Goal: Task Accomplishment & Management: Use online tool/utility

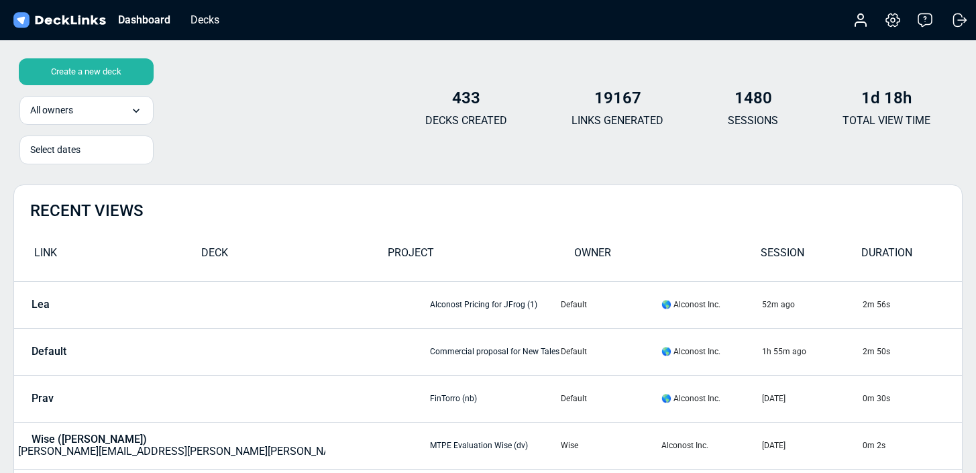
click at [117, 80] on div "Create a new deck" at bounding box center [86, 71] width 135 height 27
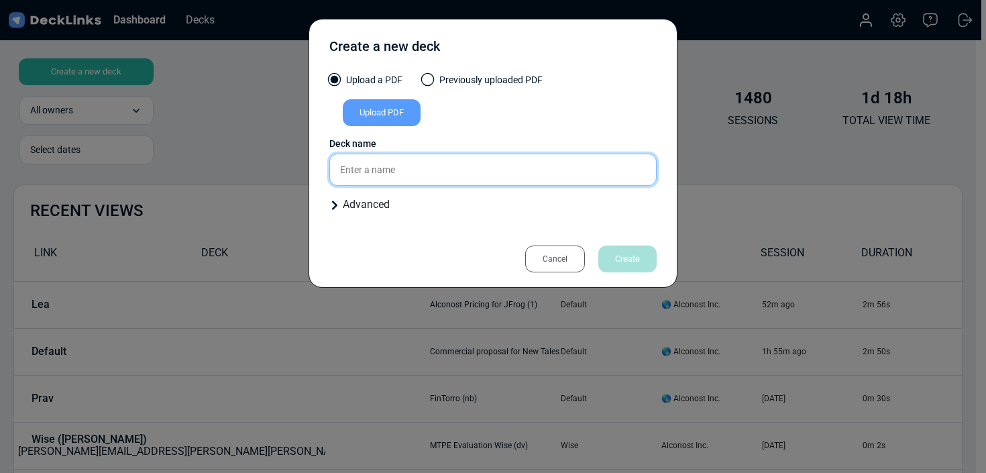
click at [443, 181] on input "text" at bounding box center [492, 170] width 327 height 32
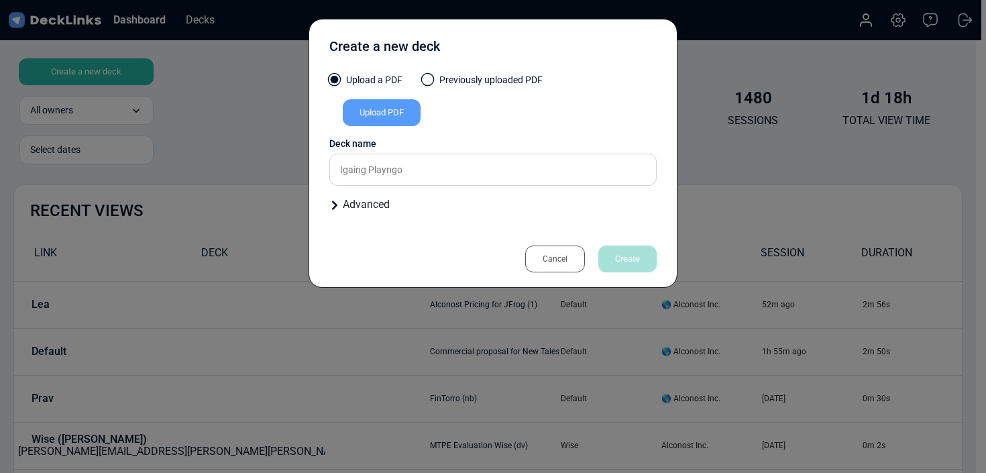
click at [398, 113] on div "Upload PDF" at bounding box center [382, 112] width 78 height 27
click at [0, 0] on input "Upload PDF" at bounding box center [0, 0] width 0 height 0
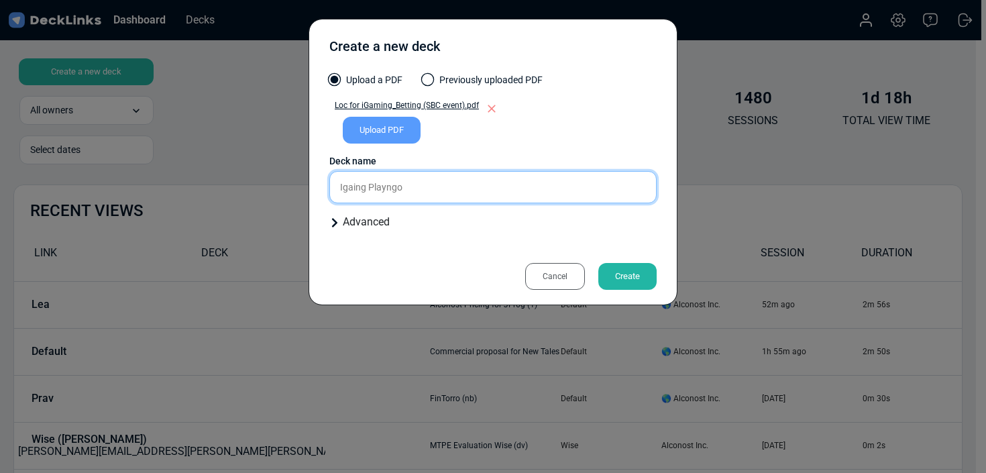
click at [489, 189] on input "Igaing Playngo" at bounding box center [492, 187] width 327 height 32
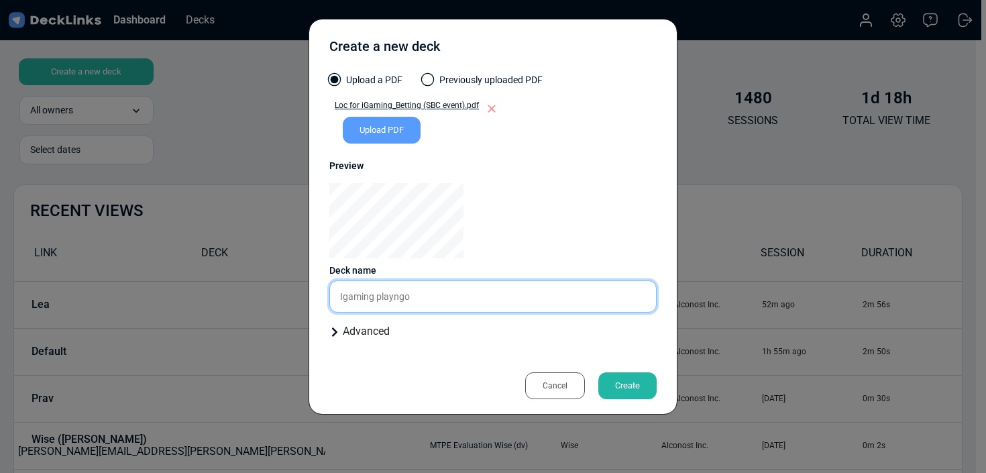
type input "Igaming playngo"
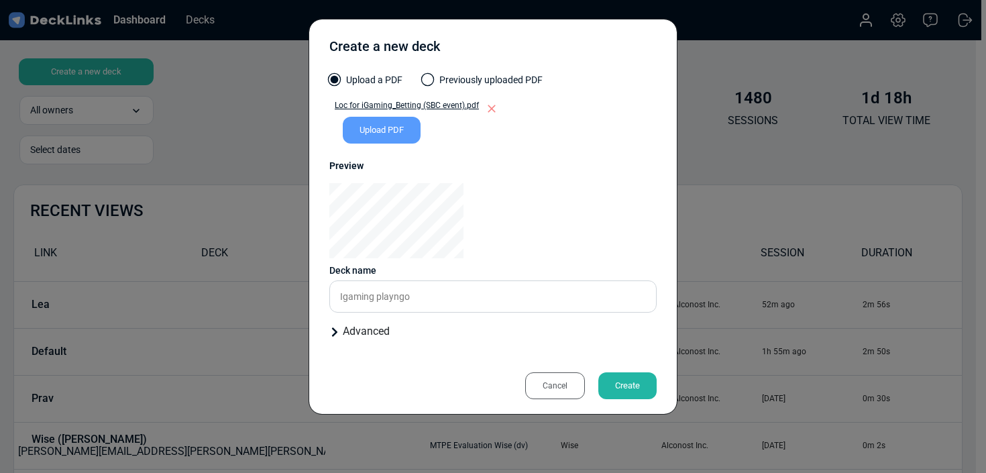
click at [635, 380] on div "Create" at bounding box center [627, 385] width 58 height 27
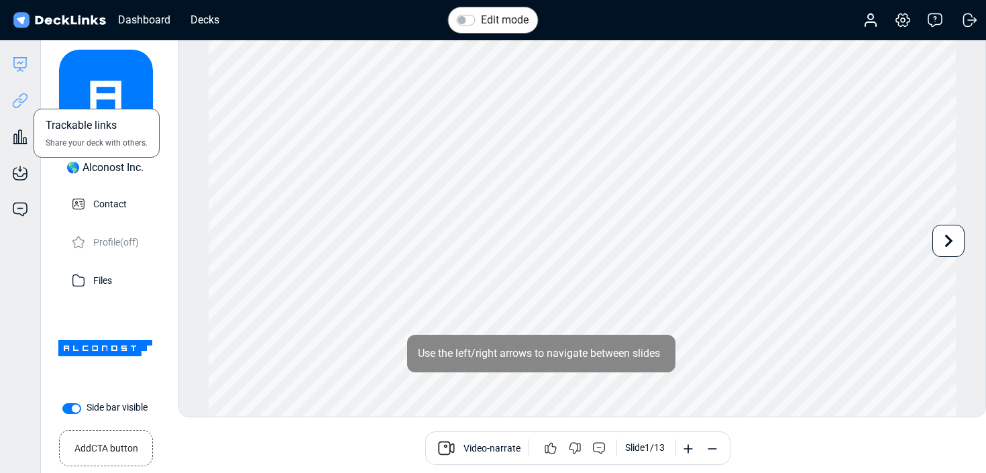
click at [23, 99] on icon at bounding box center [20, 101] width 16 height 16
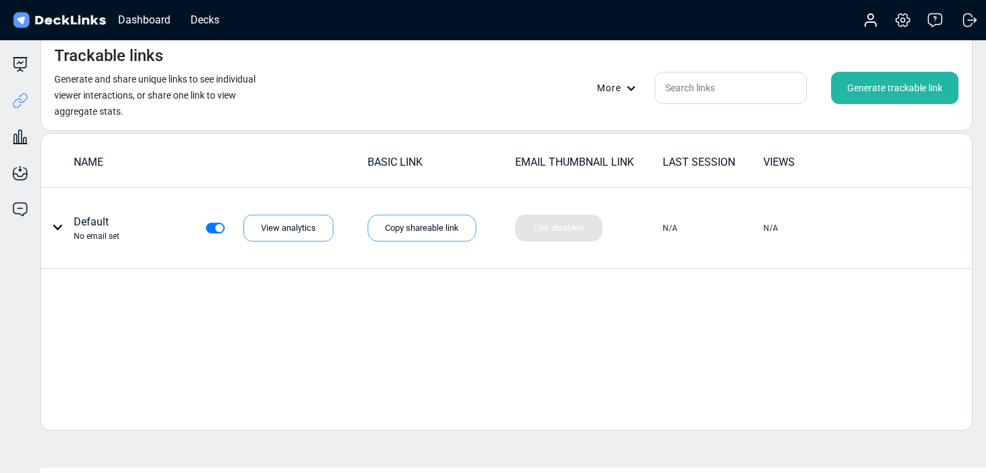
click at [863, 79] on div "Generate trackable link" at bounding box center [894, 88] width 127 height 32
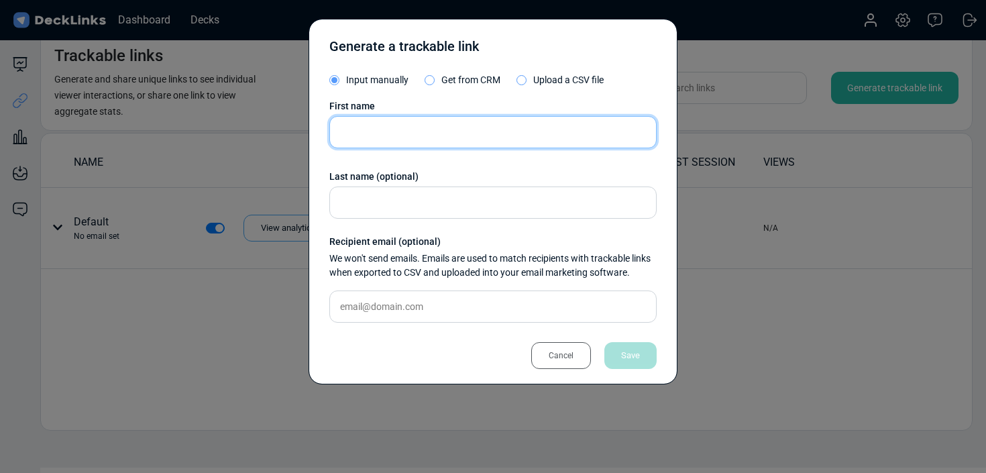
click at [435, 144] on input "text" at bounding box center [492, 132] width 327 height 32
type input "[PERSON_NAME]"
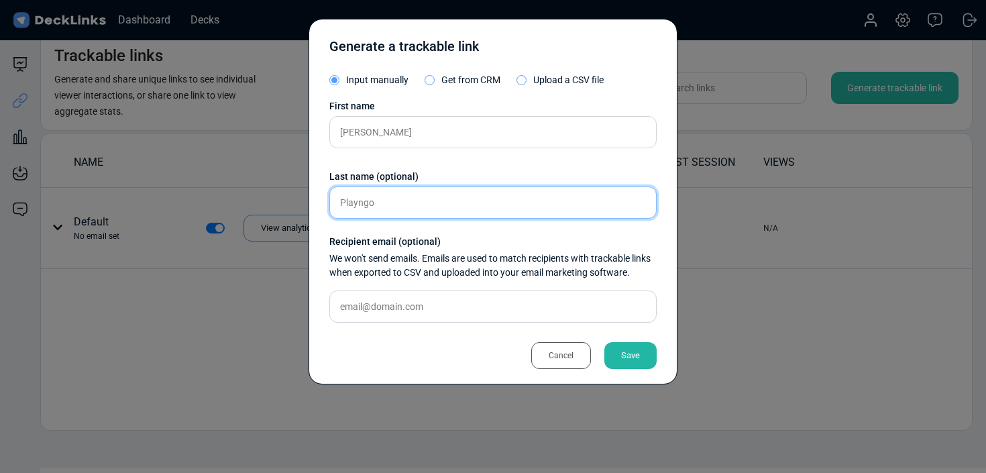
type input "Playngo"
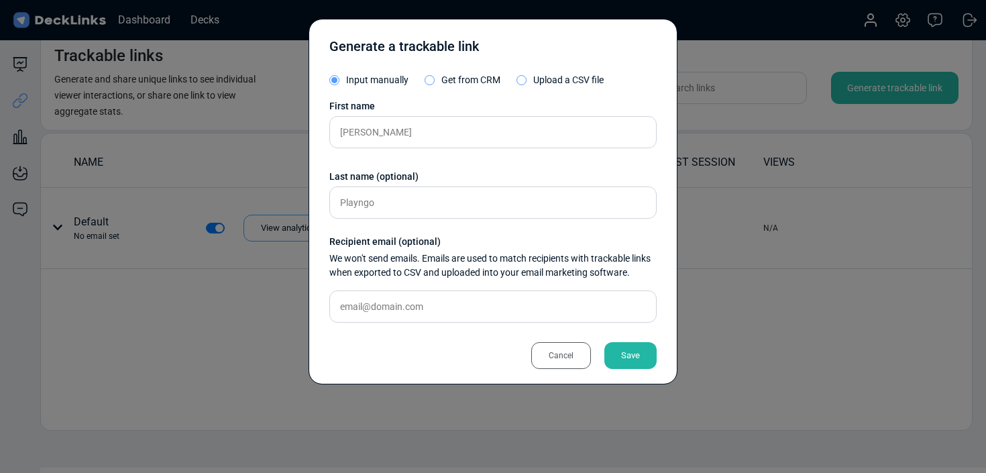
click at [637, 354] on div "Save" at bounding box center [630, 355] width 52 height 27
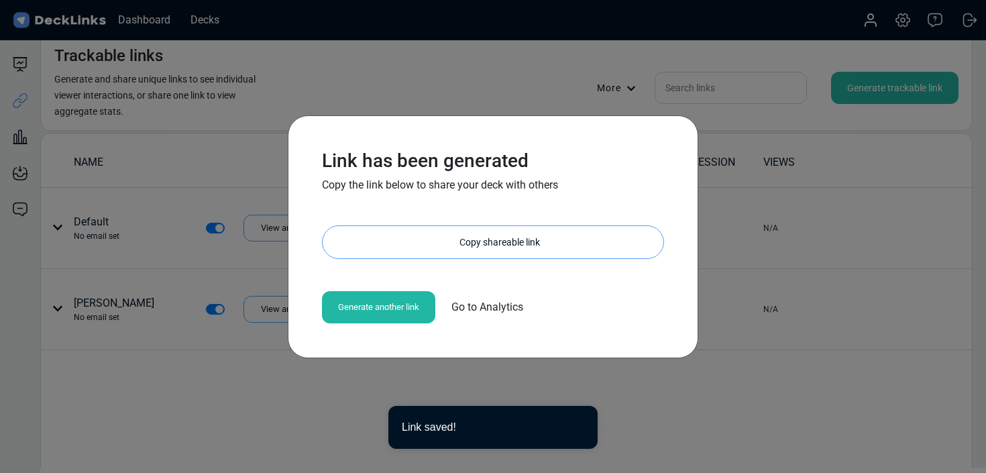
click at [517, 245] on div "Copy shareable link" at bounding box center [499, 242] width 327 height 32
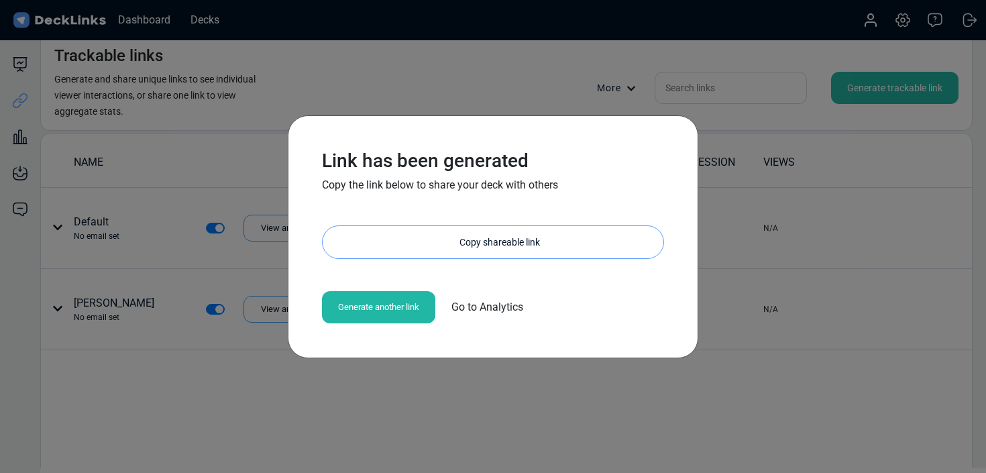
click at [416, 246] on div "Copy shareable link" at bounding box center [499, 242] width 327 height 32
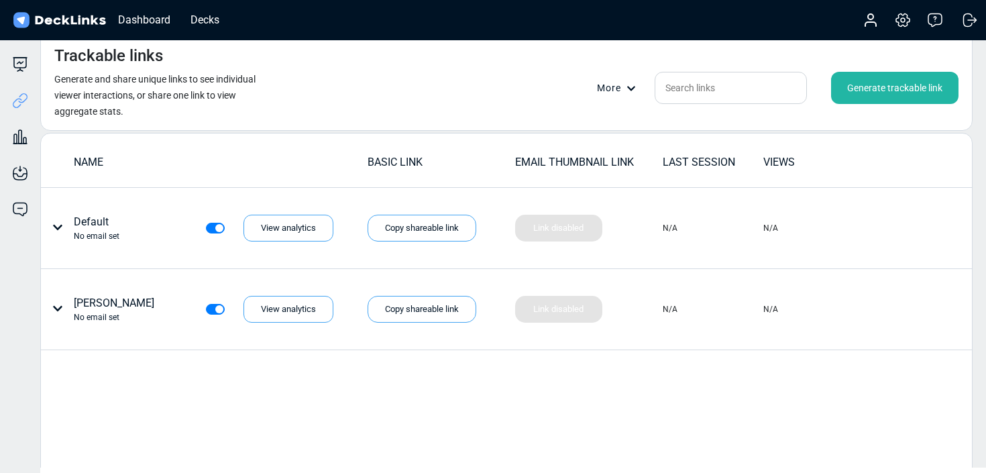
click at [873, 93] on div "Generate trackable link" at bounding box center [894, 88] width 127 height 32
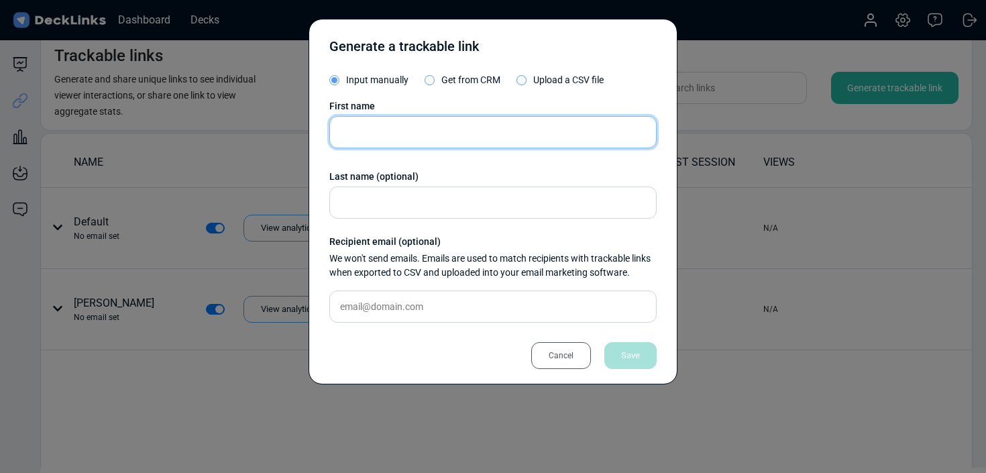
click at [491, 144] on input "text" at bounding box center [492, 132] width 327 height 32
type input "[PERSON_NAME]"
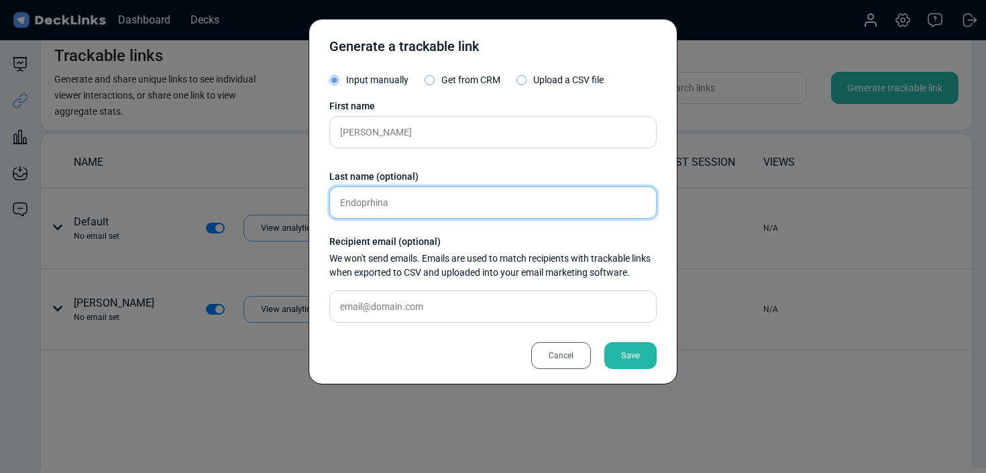
type input "Endoprhina"
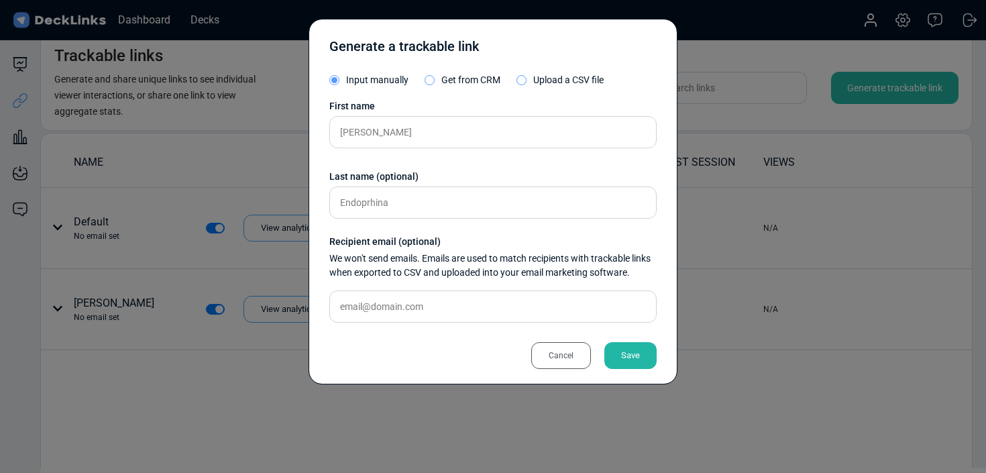
click at [612, 365] on div "Save" at bounding box center [630, 355] width 52 height 27
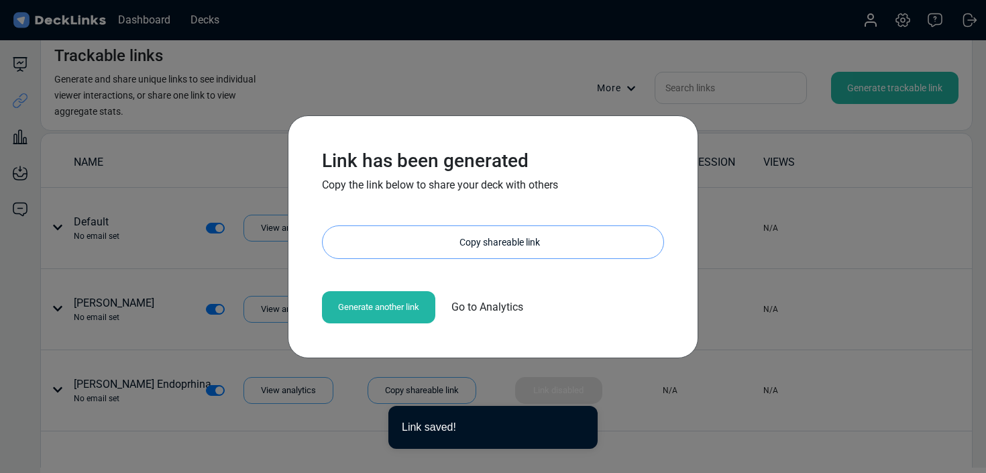
click at [598, 238] on div "Copy shareable link" at bounding box center [499, 242] width 327 height 32
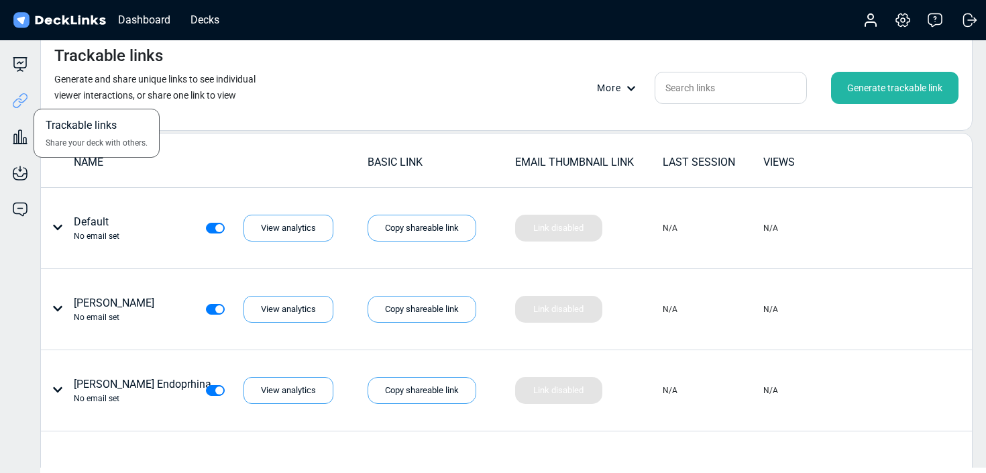
click at [15, 74] on div "Trackable links Share your deck with others." at bounding box center [20, 90] width 40 height 36
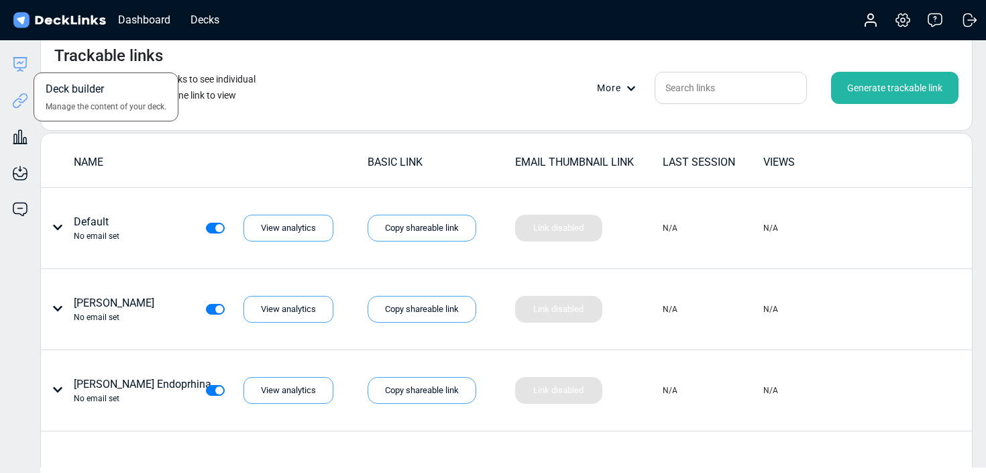
click at [26, 61] on icon at bounding box center [20, 63] width 12 height 10
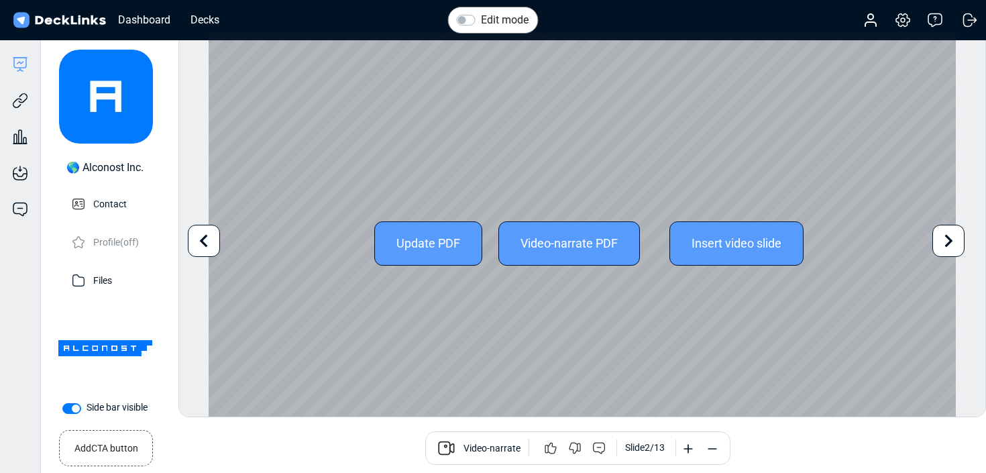
click at [949, 238] on icon at bounding box center [949, 240] width 8 height 13
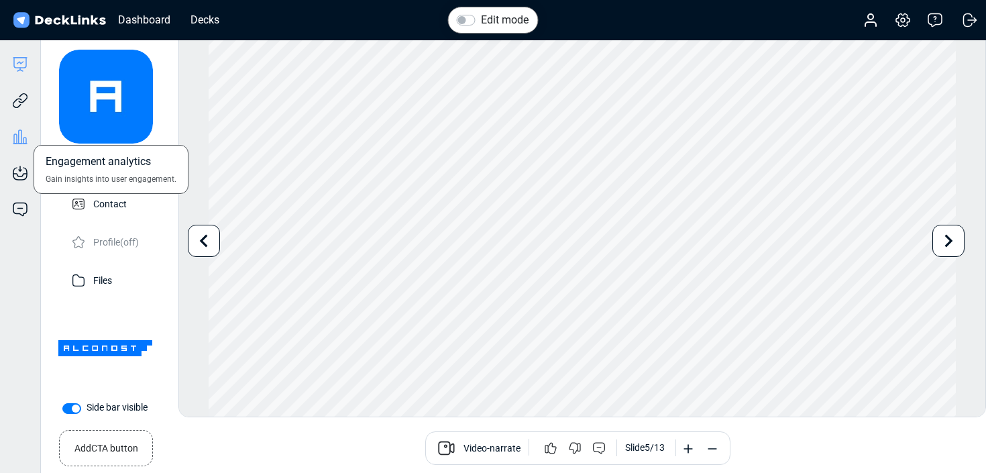
click at [14, 134] on icon at bounding box center [15, 138] width 3 height 9
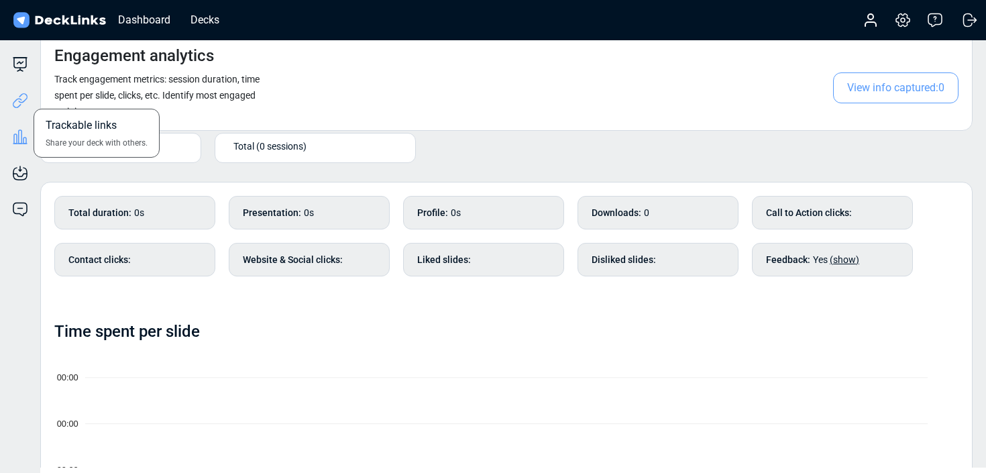
click at [24, 101] on icon at bounding box center [20, 101] width 16 height 16
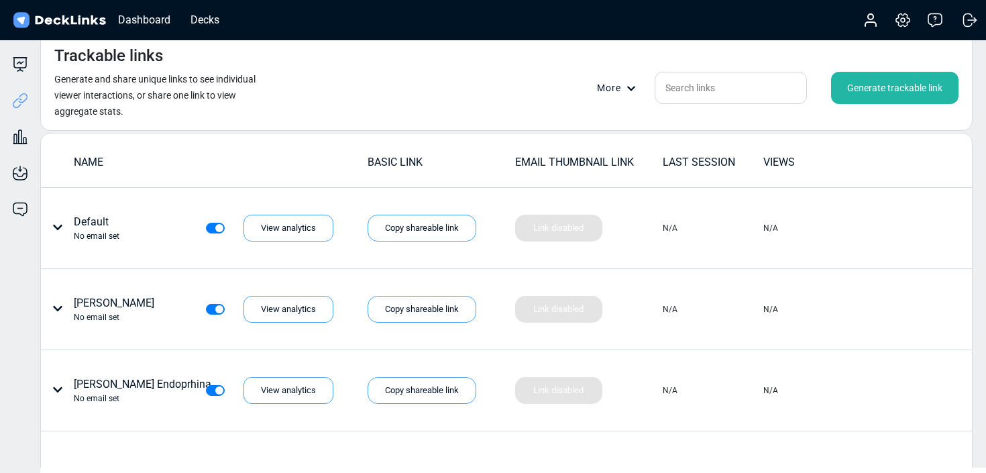
click at [924, 85] on div "Generate trackable link" at bounding box center [894, 88] width 127 height 32
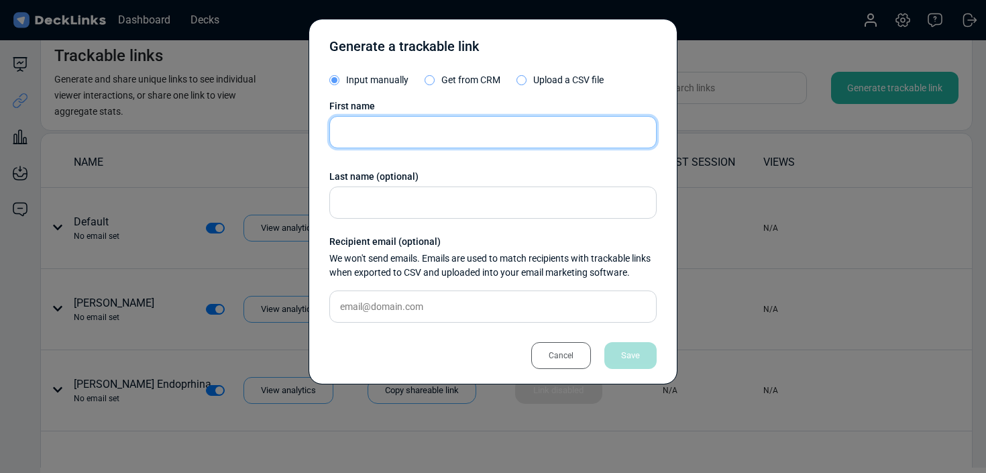
click at [403, 134] on input "text" at bounding box center [492, 132] width 327 height 32
type input "[PERSON_NAME]"
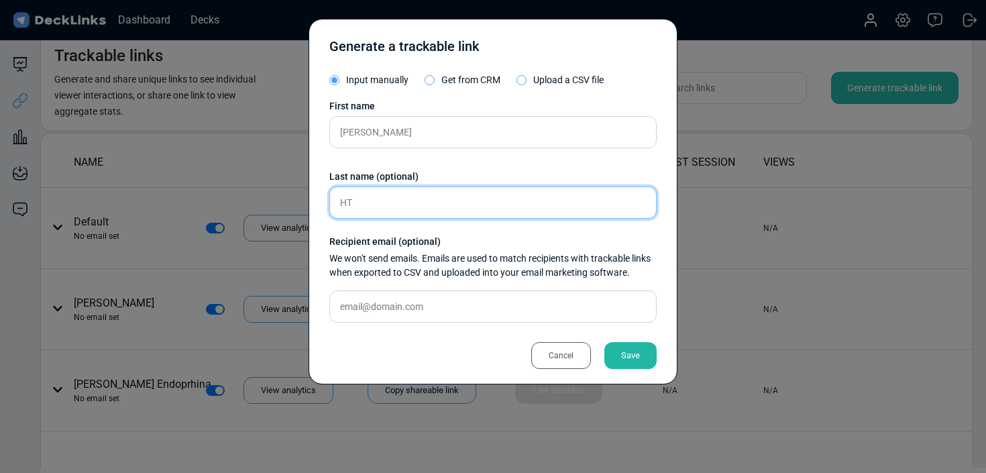
type input "H"
type input "Thunderkick"
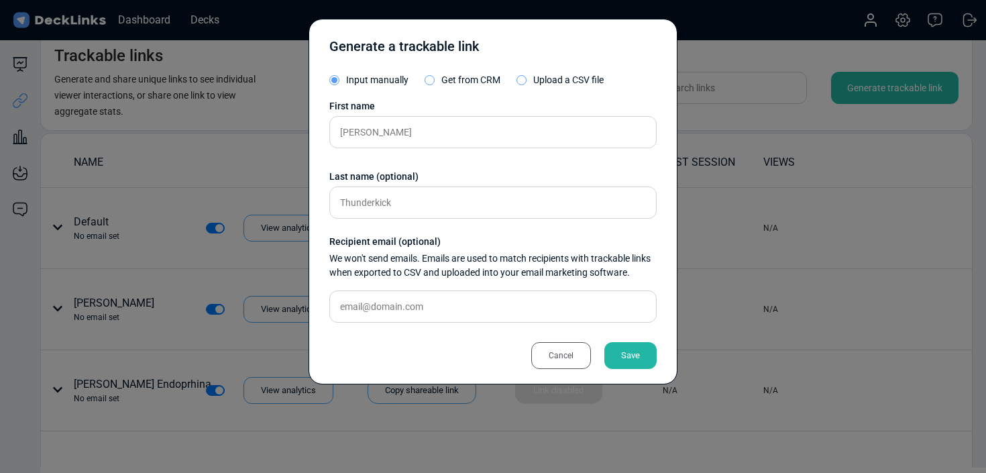
click at [633, 354] on div "Save" at bounding box center [630, 355] width 52 height 27
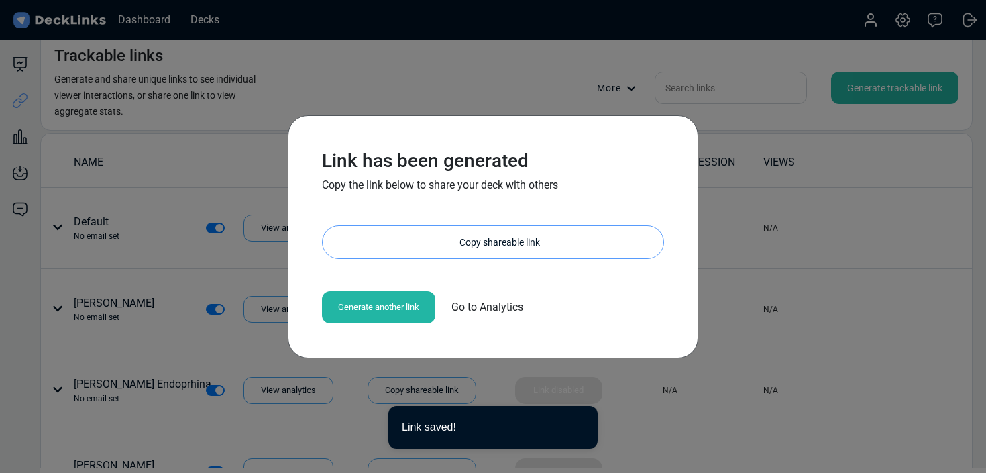
click at [535, 231] on div "Copy shareable link" at bounding box center [499, 242] width 327 height 32
